Goal: Task Accomplishment & Management: Complete application form

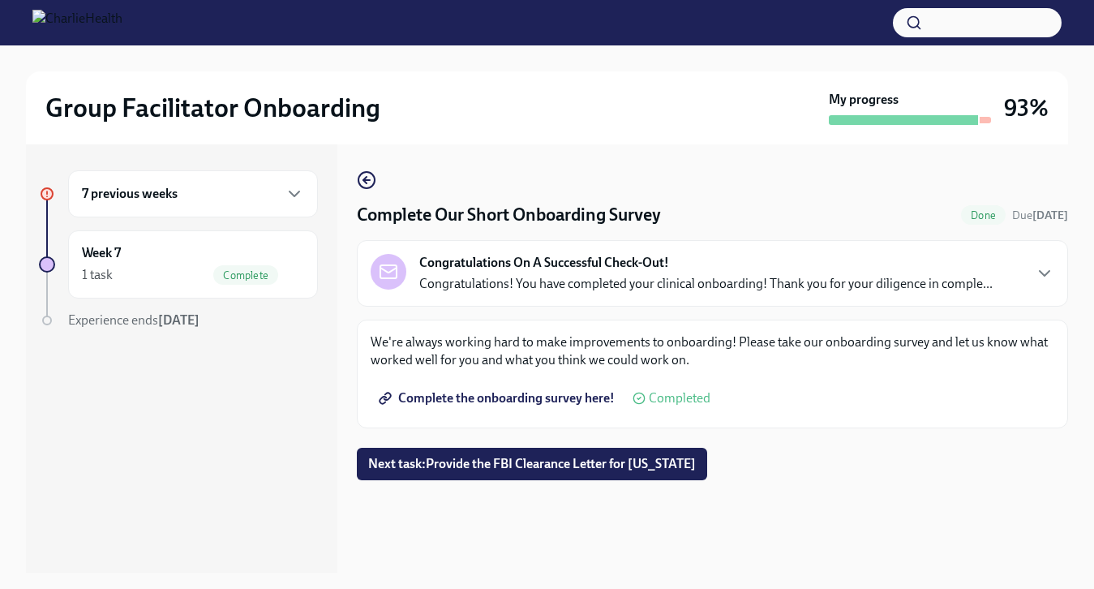
click at [194, 194] on div "7 previous weeks" at bounding box center [193, 193] width 222 height 19
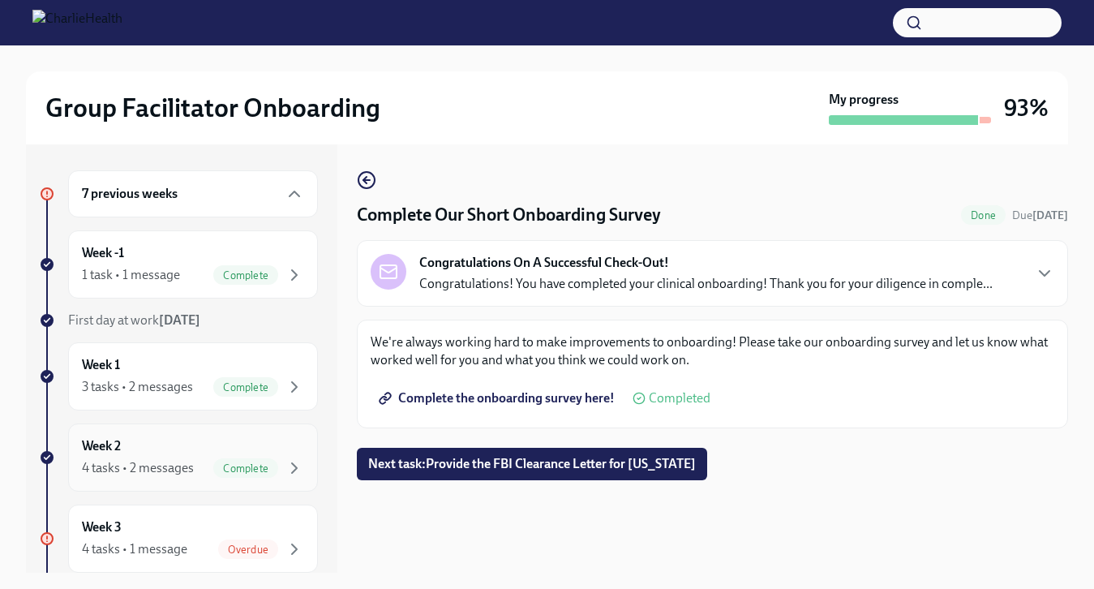
click at [166, 445] on div "Week 2 4 tasks • 2 messages Complete" at bounding box center [193, 457] width 222 height 41
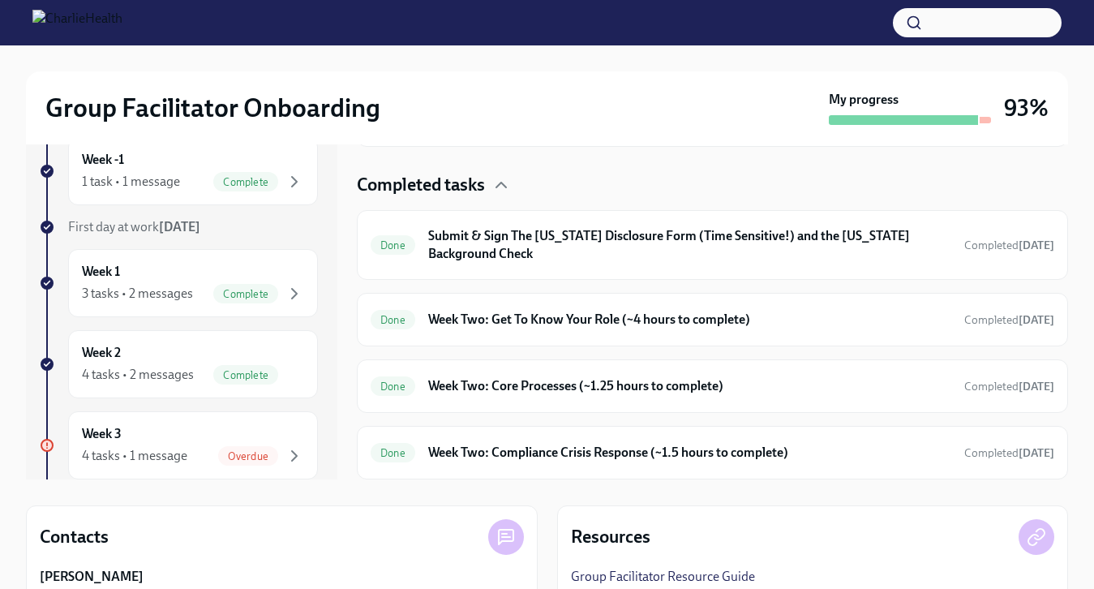
scroll to position [94, 0]
click at [483, 333] on div "Done Week Two: Get To Know Your Role (~4 hours to complete) Completed [DATE]" at bounding box center [712, 319] width 711 height 54
click at [494, 319] on h6 "Week Two: Get To Know Your Role (~4 hours to complete)" at bounding box center [689, 319] width 523 height 18
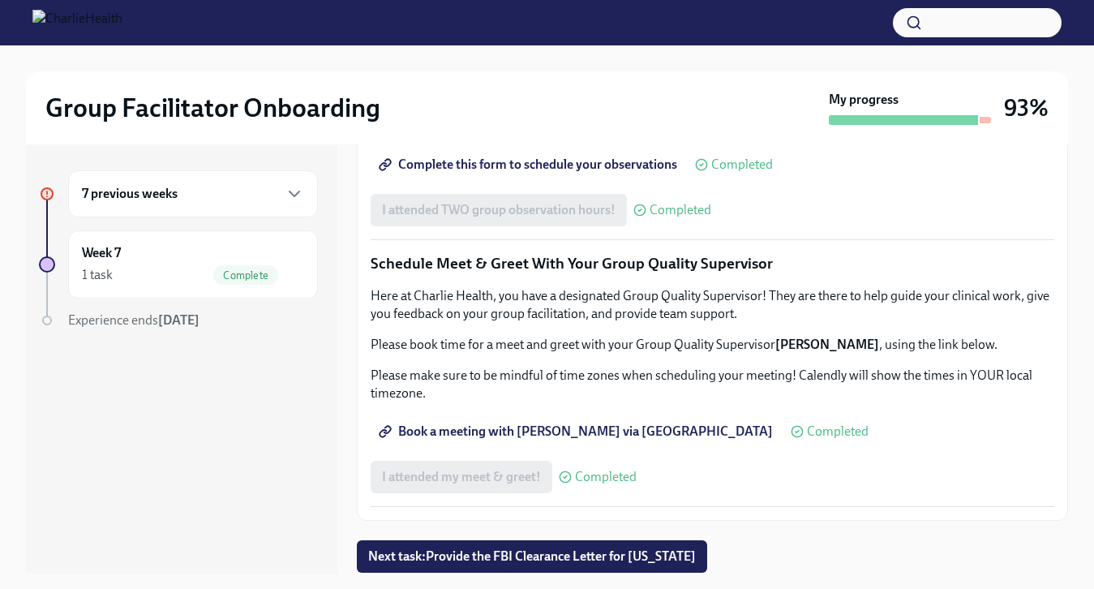
scroll to position [1323, 0]
click at [498, 173] on span "Complete this form to schedule your observations" at bounding box center [529, 164] width 295 height 16
